Goal: Answer question/provide support: Share knowledge or assist other users

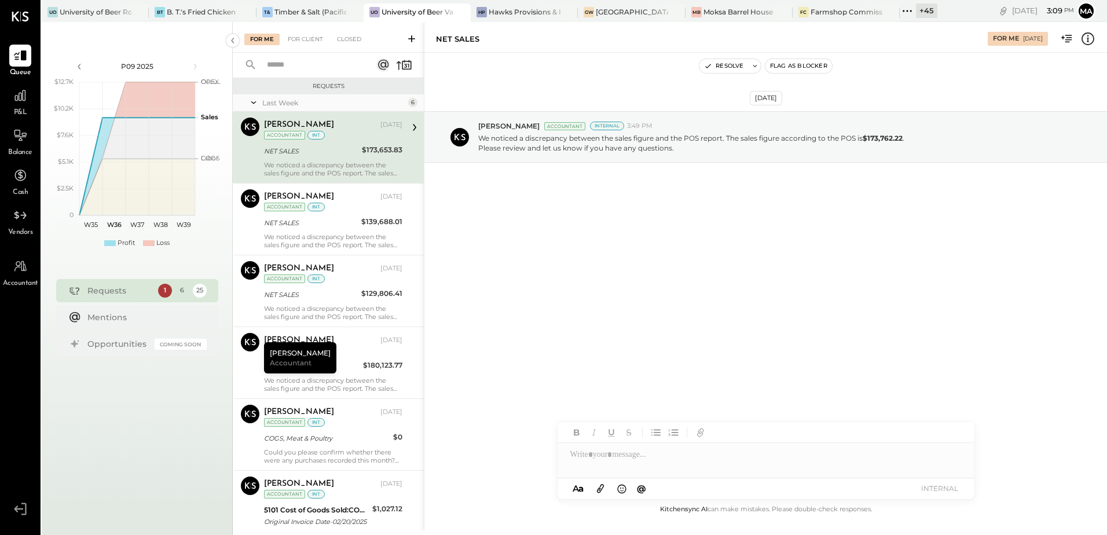
click at [930, 13] on div "+ 45" at bounding box center [926, 10] width 21 height 14
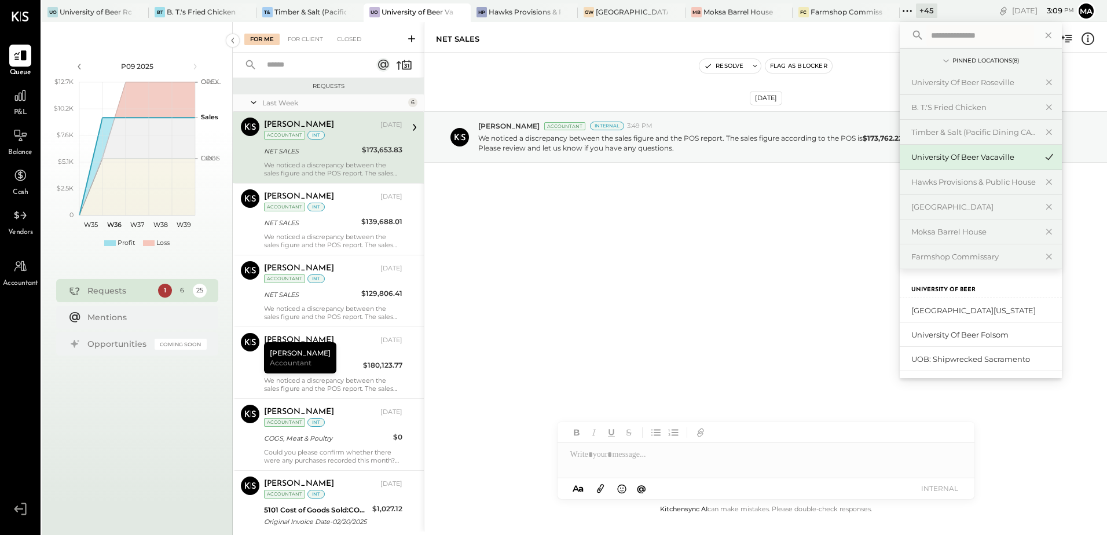
click at [932, 37] on input "text" at bounding box center [980, 35] width 108 height 21
type input "*"
type input "****"
click at [984, 364] on div "[GEOGRAPHIC_DATA]" at bounding box center [973, 363] width 125 height 11
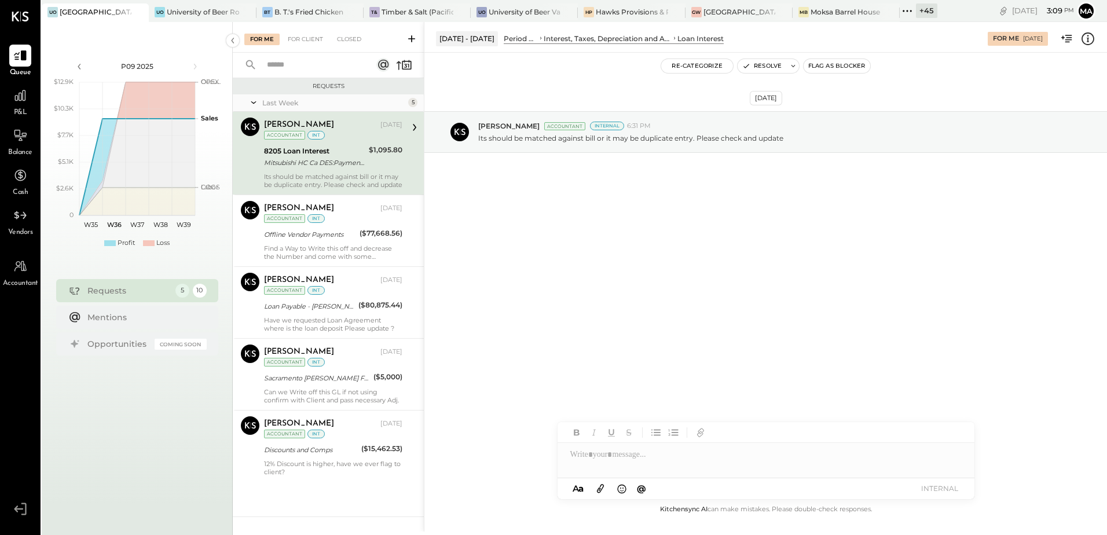
click at [341, 164] on div "Mitsubishi HC Ca DES:Payment ID:[PHONE_NUMBER] INDN:UoB of [GEOGRAPHIC_DATA] ID…" at bounding box center [314, 163] width 101 height 12
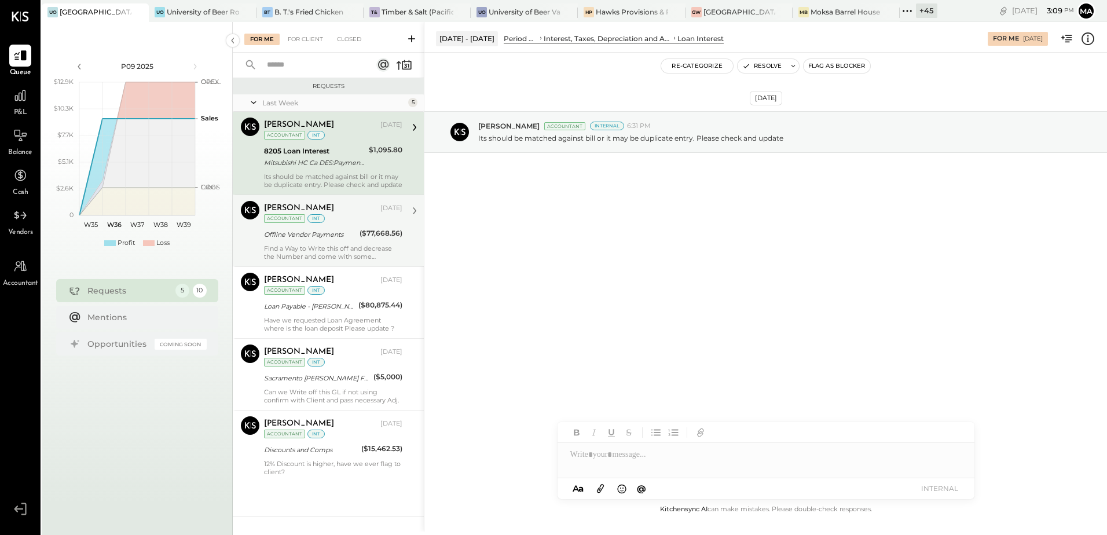
click at [317, 249] on div "Find a Way to Write this off and decrease the Number and come with some suggest…" at bounding box center [333, 252] width 138 height 16
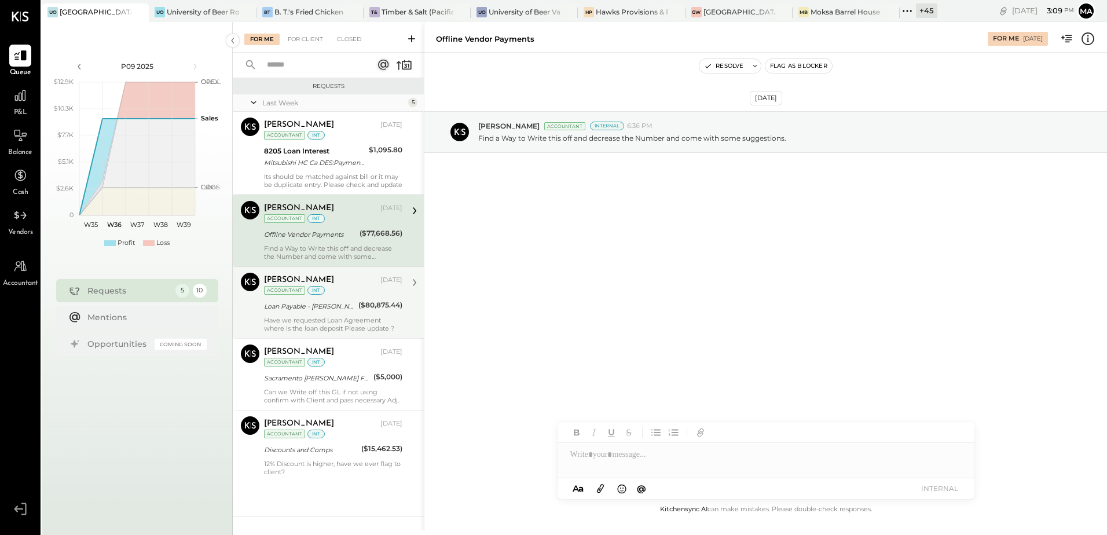
click at [328, 320] on div "Have we requested Loan Agreement where is the loan deposit Please update ?" at bounding box center [333, 324] width 138 height 16
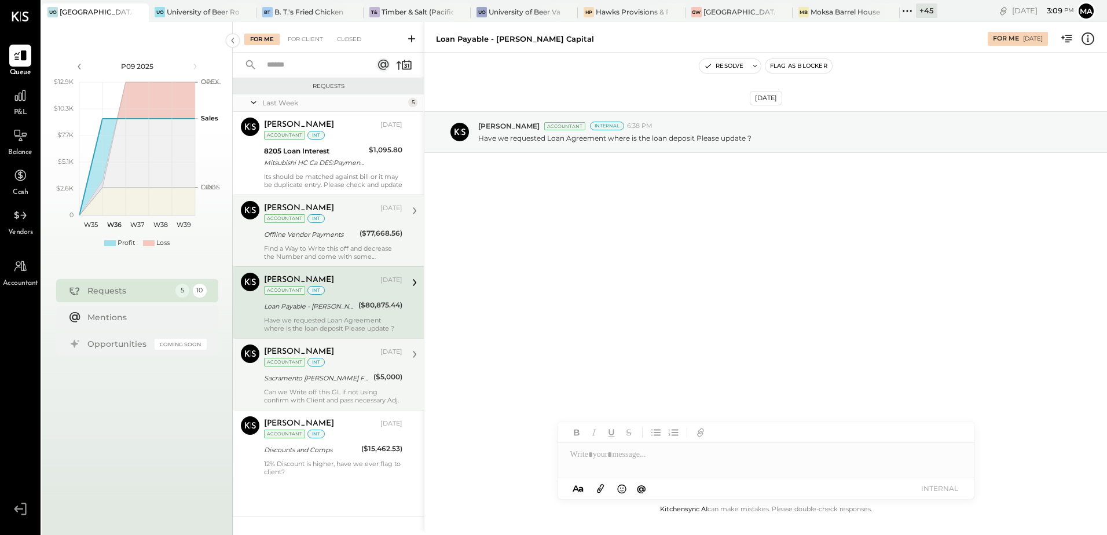
click at [344, 382] on div "Sacramento [PERSON_NAME] Fargo CC 7027" at bounding box center [317, 378] width 106 height 12
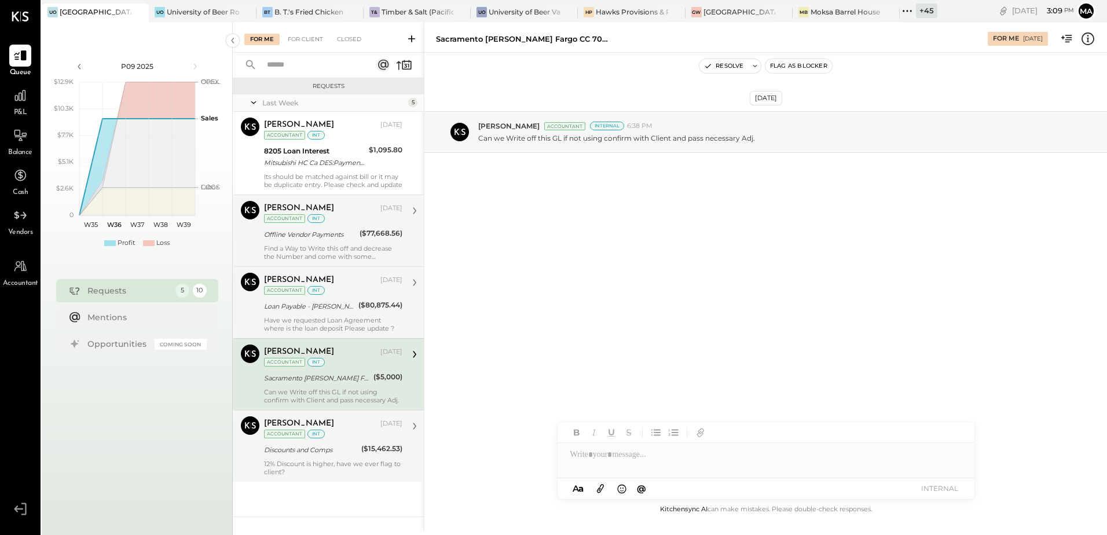
click at [346, 451] on div "Discounts and Comps" at bounding box center [311, 450] width 94 height 12
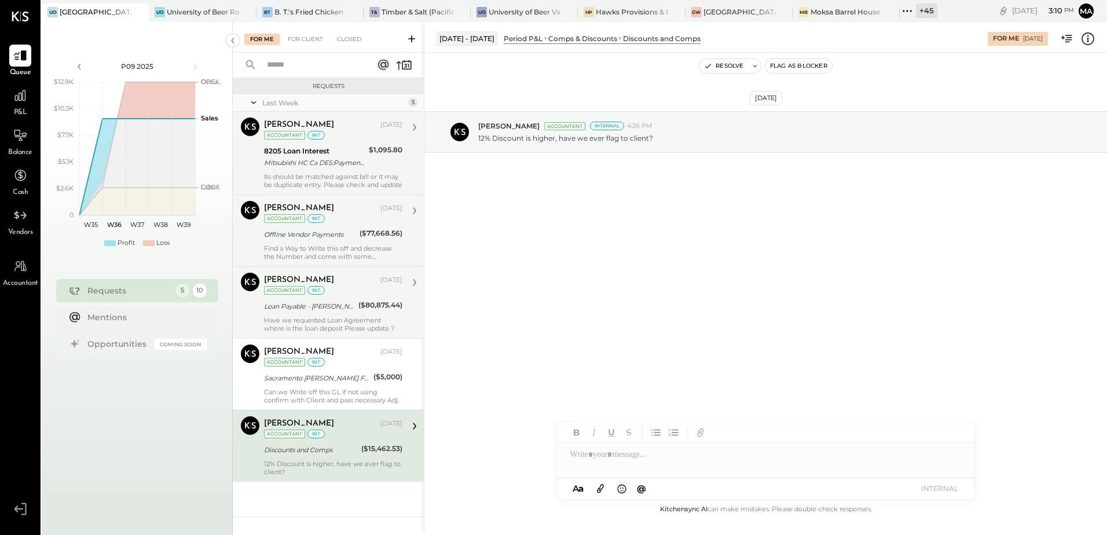
click at [333, 163] on div "Mitsubishi HC Ca DES:Payment ID:[PHONE_NUMBER] INDN:UoB of [GEOGRAPHIC_DATA] ID…" at bounding box center [314, 163] width 101 height 12
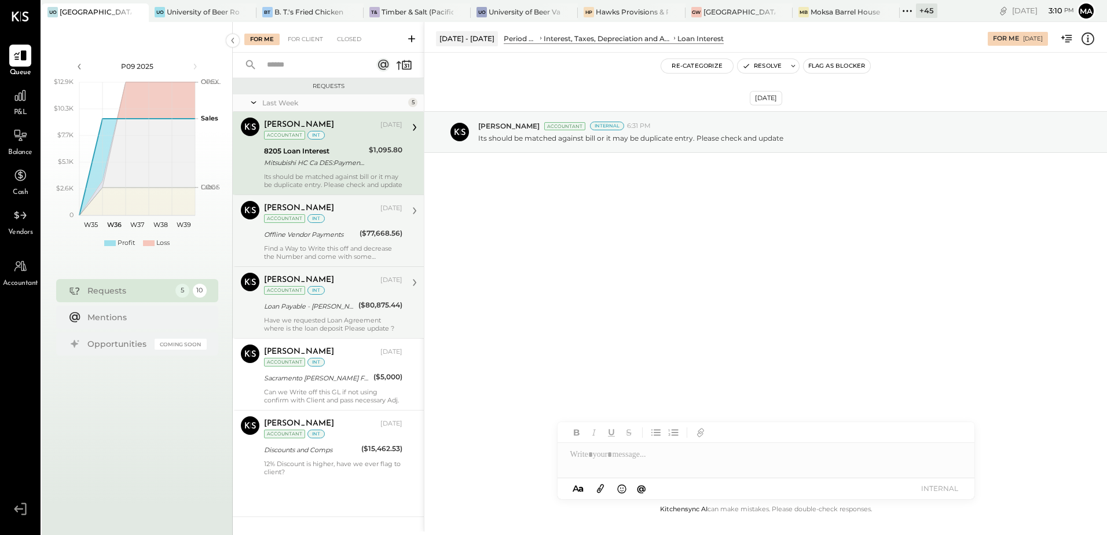
click at [330, 247] on div "Find a Way to Write this off and decrease the Number and come with some suggest…" at bounding box center [333, 252] width 138 height 16
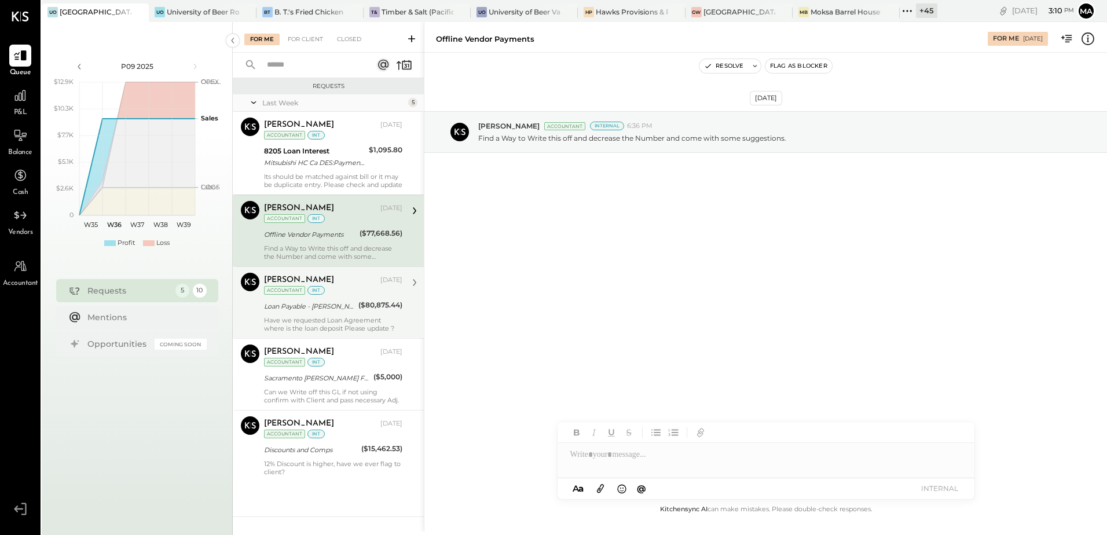
click at [324, 300] on div "Loan Payable - [PERSON_NAME] Capital" at bounding box center [309, 306] width 91 height 12
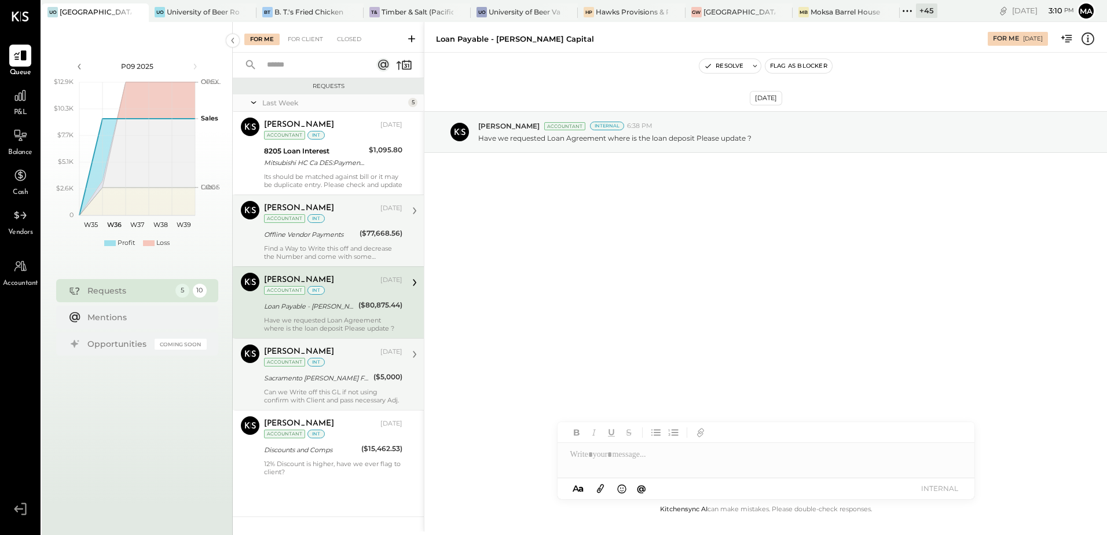
click at [342, 388] on div "Can we Write off this GL if not using confirm with Client and pass necessary Ad…" at bounding box center [333, 396] width 138 height 16
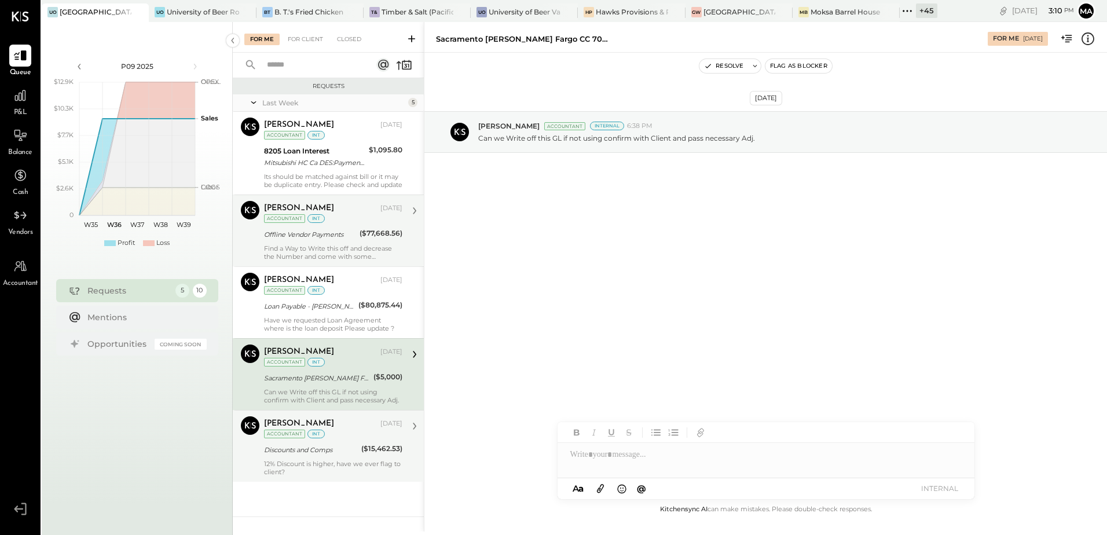
click at [342, 460] on div "12% Discount is higher, have we ever flag to client?" at bounding box center [333, 468] width 138 height 16
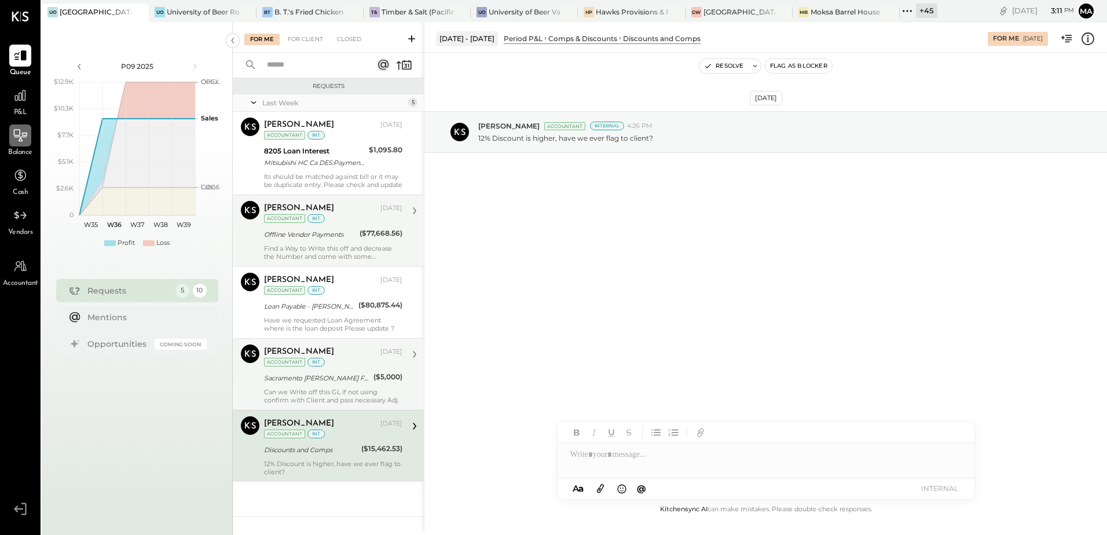
click at [18, 142] on icon at bounding box center [20, 135] width 15 height 15
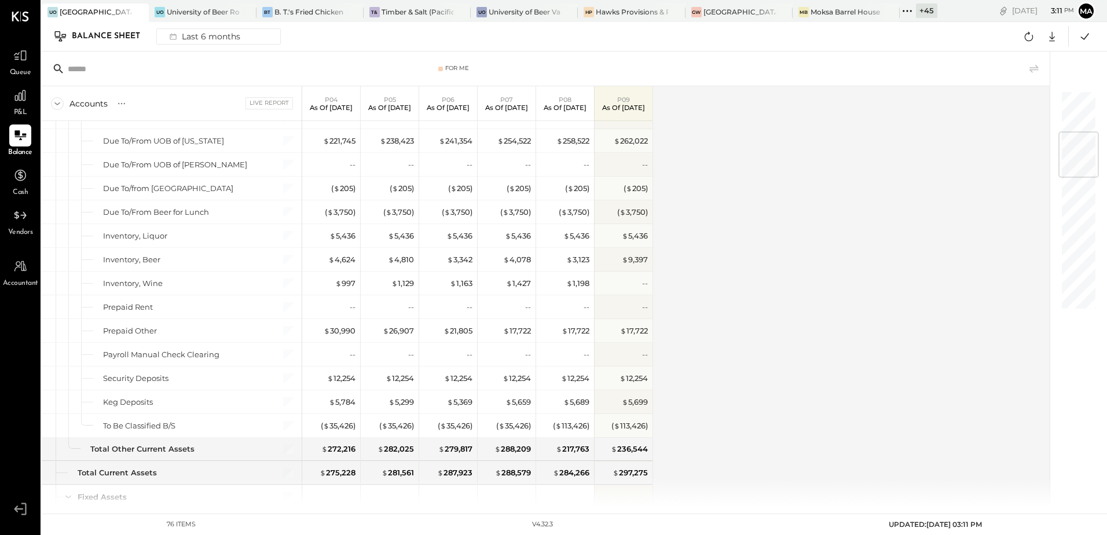
scroll to position [289, 0]
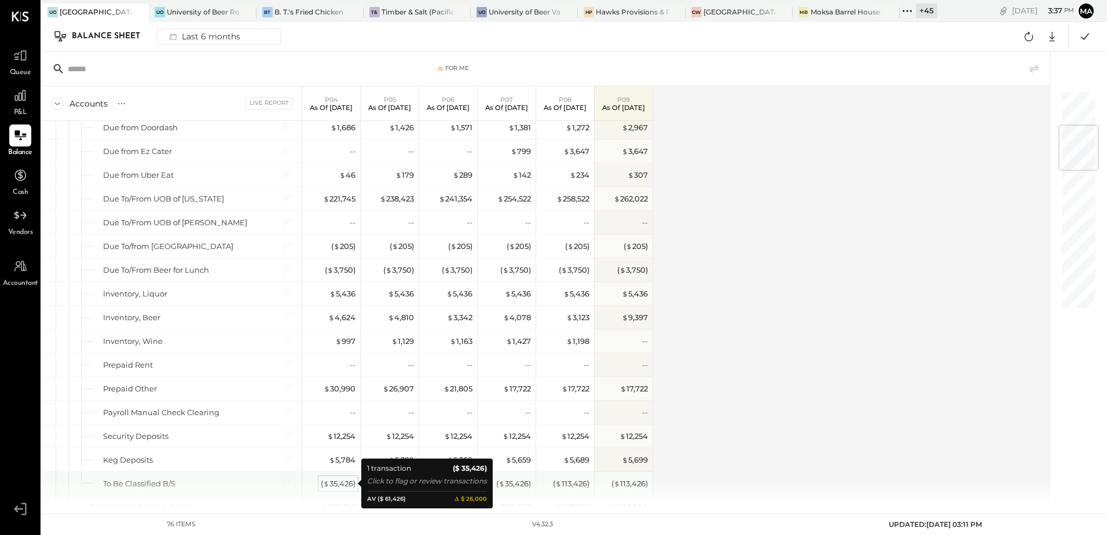
click at [332, 484] on div "( $ 35,426 )" at bounding box center [338, 483] width 35 height 11
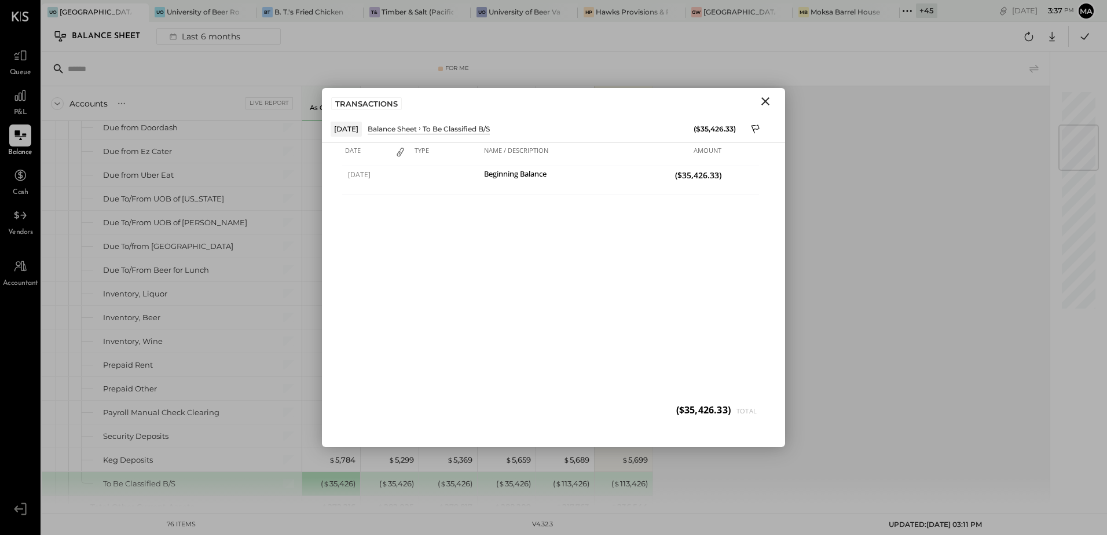
click at [767, 101] on icon "Close" at bounding box center [765, 101] width 14 height 14
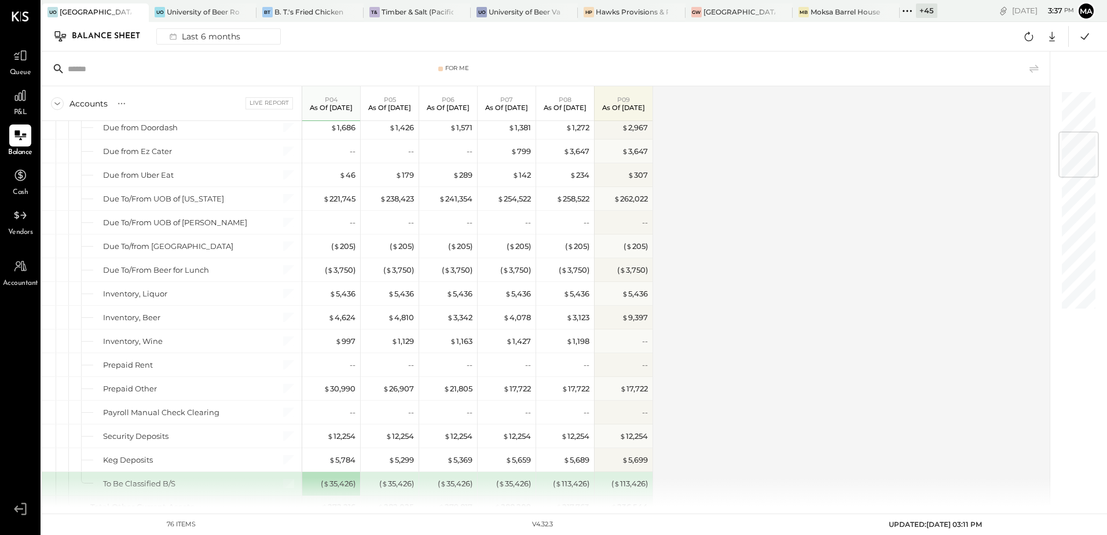
scroll to position [463, 0]
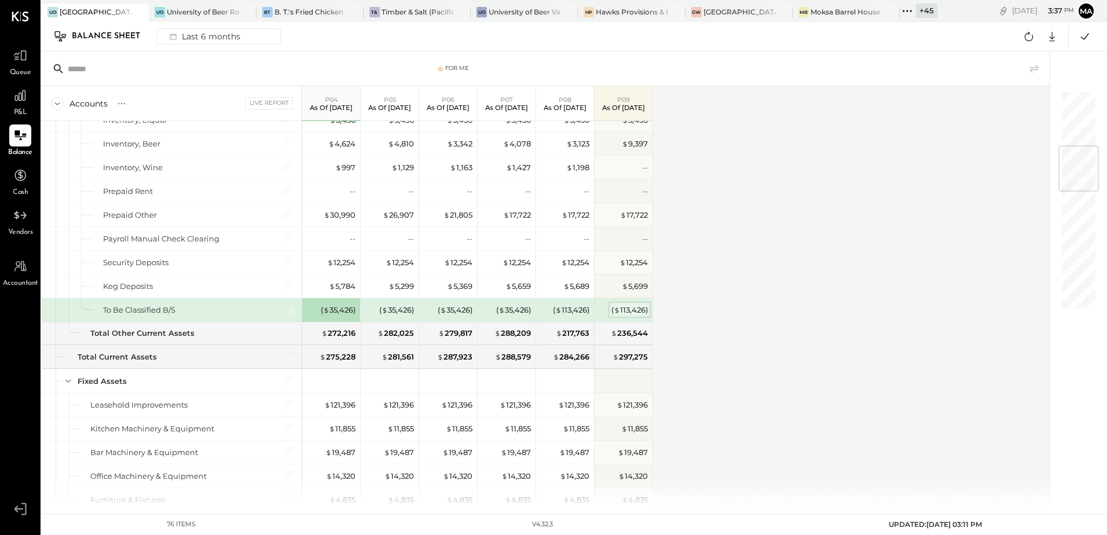
click at [632, 309] on div "( $ 113,426 )" at bounding box center [629, 310] width 36 height 11
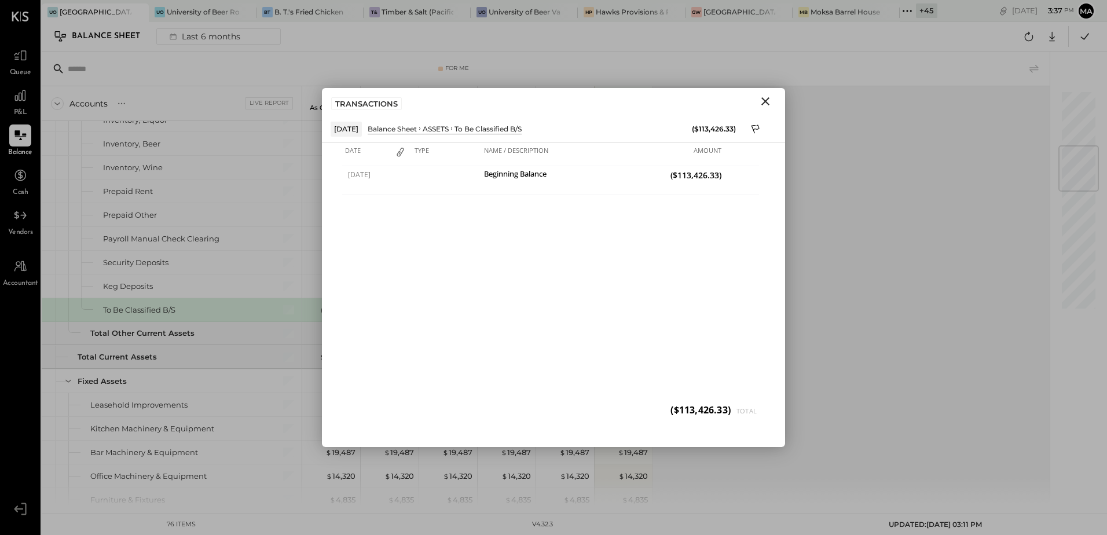
click at [764, 105] on icon "Close" at bounding box center [765, 101] width 14 height 14
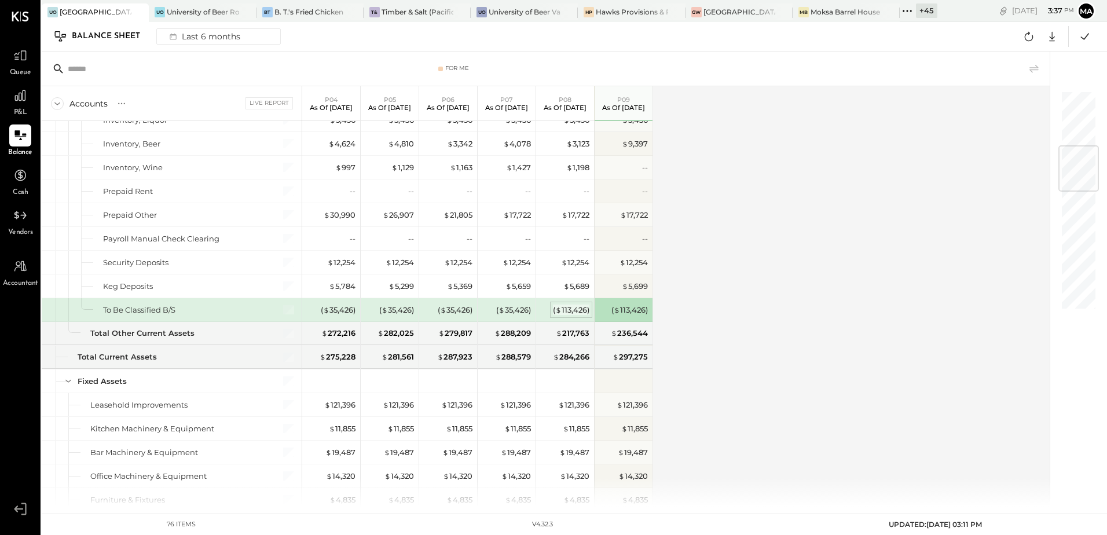
click at [571, 311] on div "( $ 113,426 )" at bounding box center [571, 310] width 36 height 11
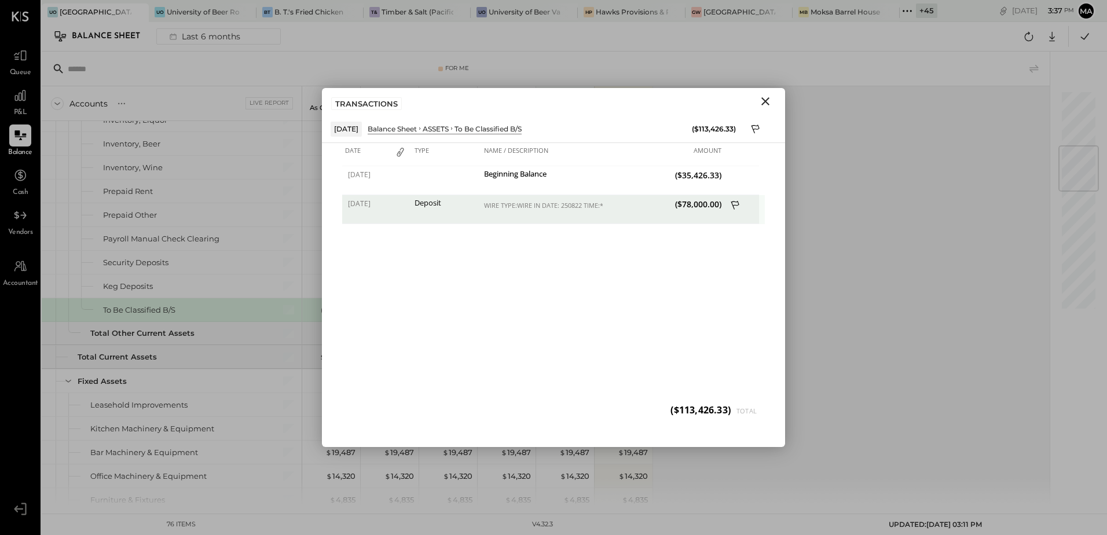
click at [736, 203] on icon at bounding box center [736, 206] width 10 height 14
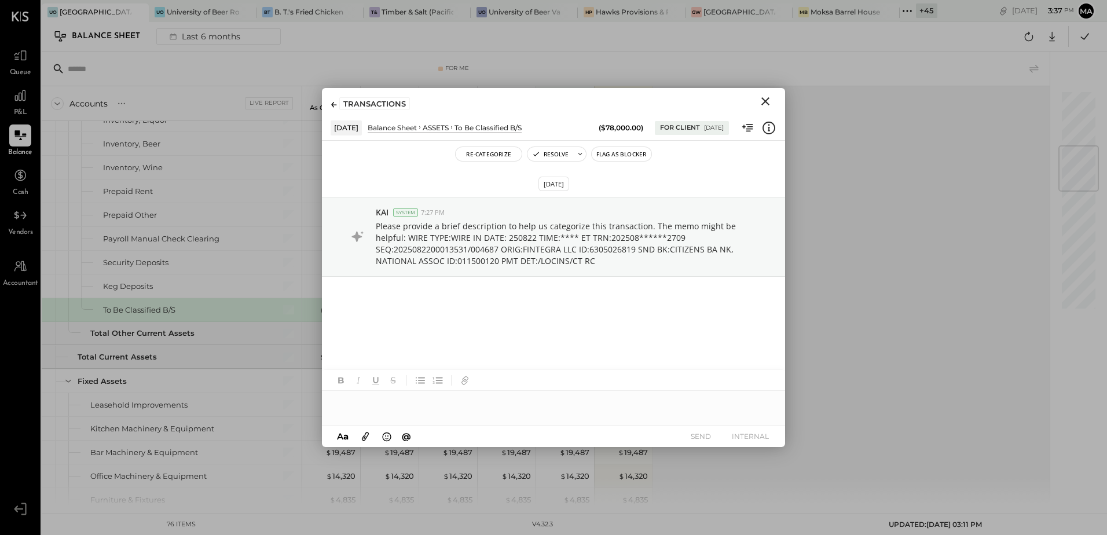
click at [380, 402] on div at bounding box center [553, 402] width 463 height 23
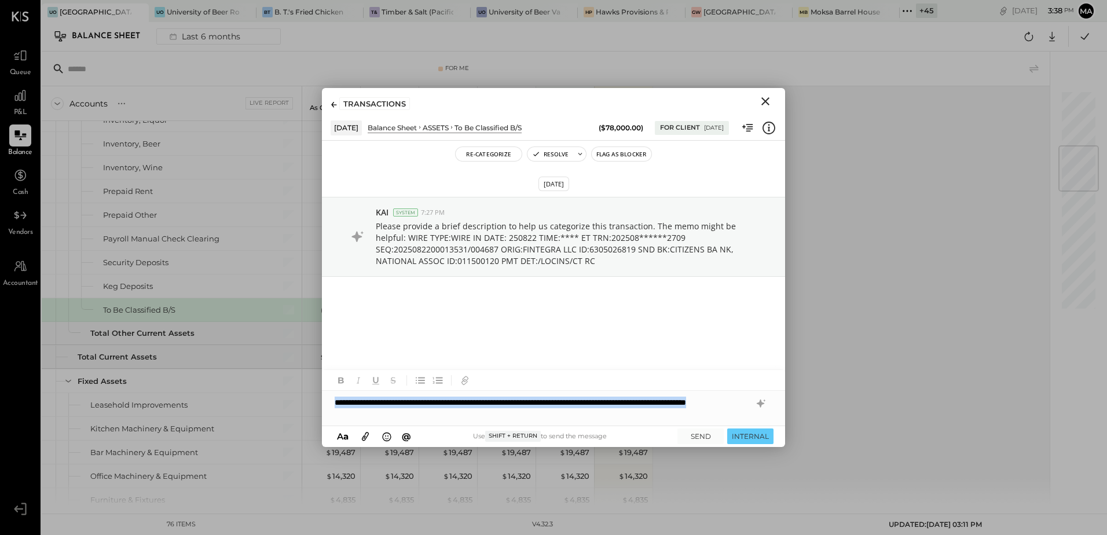
drag, startPoint x: 478, startPoint y: 410, endPoint x: 330, endPoint y: 396, distance: 148.9
click at [330, 396] on div "**********" at bounding box center [553, 408] width 463 height 35
copy div "**********"
click at [757, 406] on icon at bounding box center [761, 404] width 14 height 14
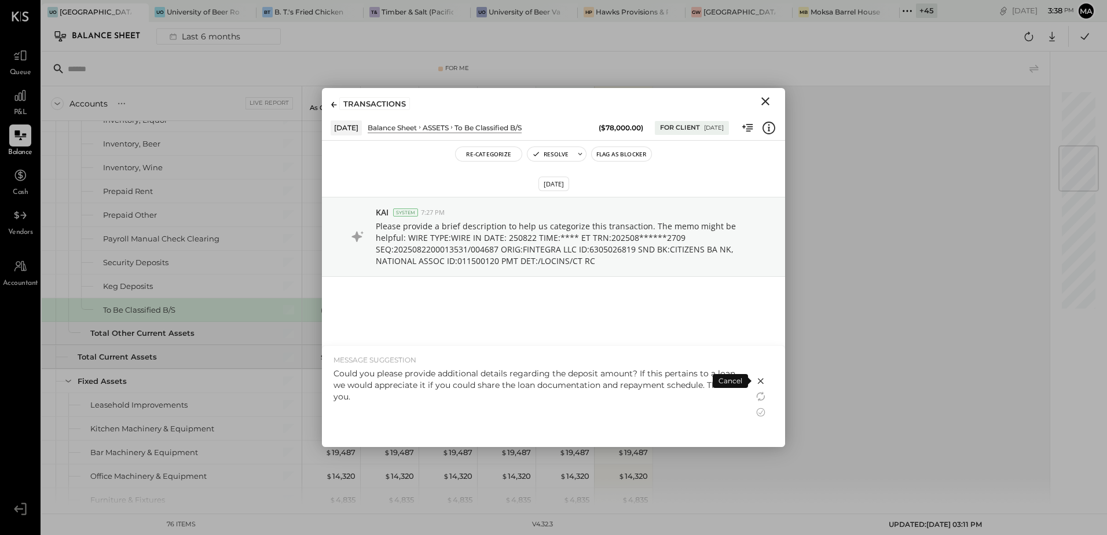
click at [590, 387] on div "Could you please provide additional details regarding the deposit amount? If th…" at bounding box center [537, 385] width 409 height 35
click at [759, 414] on icon at bounding box center [761, 412] width 14 height 14
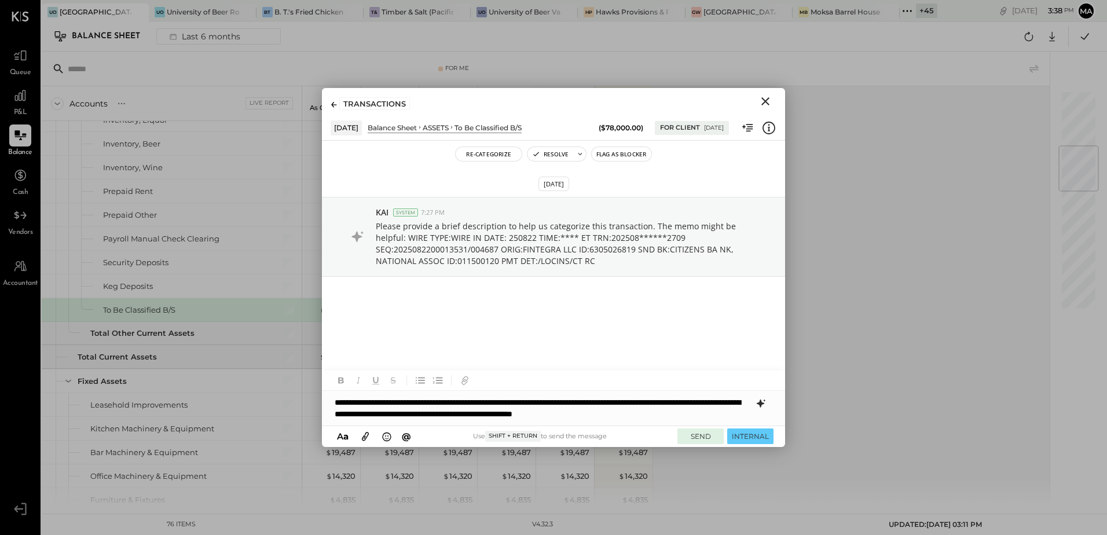
click at [703, 435] on button "SEND" at bounding box center [700, 436] width 46 height 16
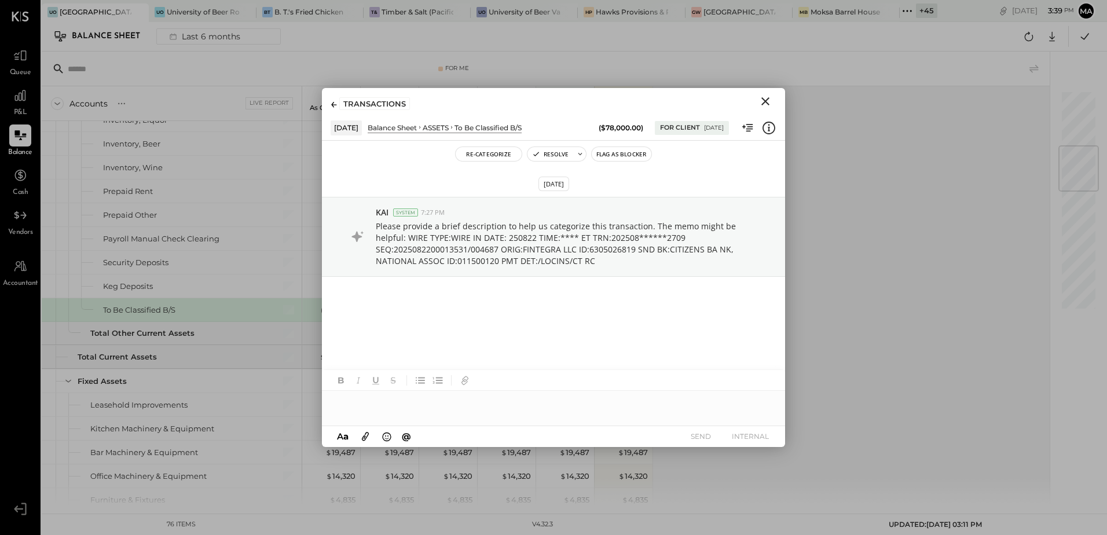
scroll to position [9, 0]
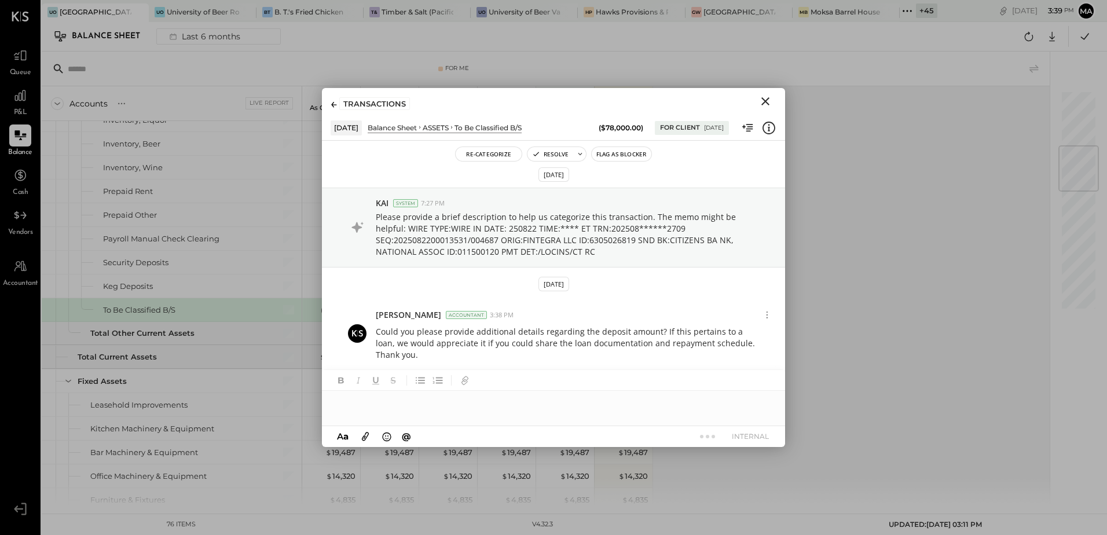
click at [768, 103] on icon "Close" at bounding box center [765, 101] width 14 height 14
